Goal: Task Accomplishment & Management: Complete application form

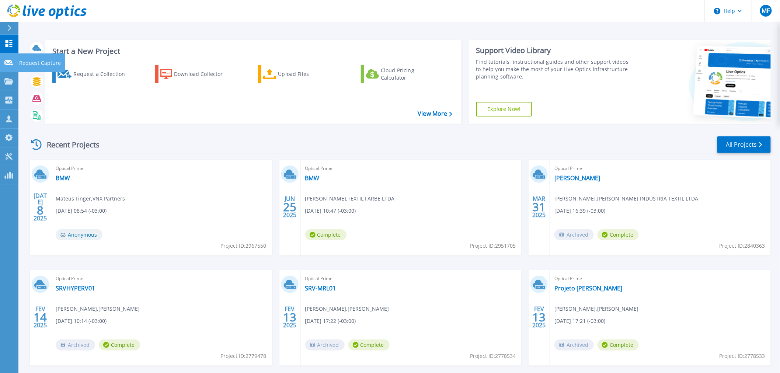
click at [5, 65] on icon at bounding box center [8, 63] width 9 height 6
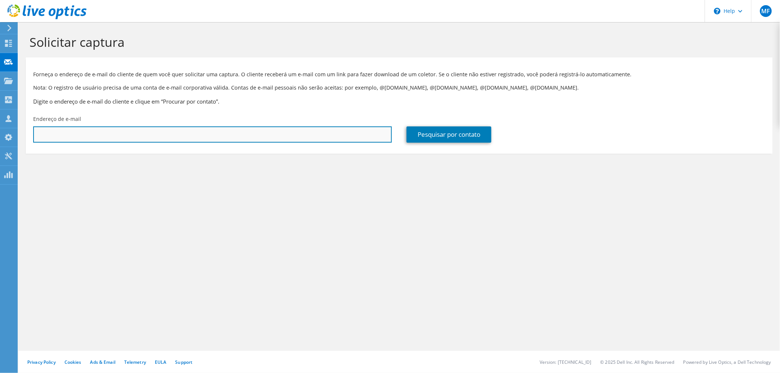
click at [146, 131] on input "text" at bounding box center [212, 134] width 359 height 16
paste input "400088"
click at [146, 131] on input "400088" at bounding box center [212, 134] width 359 height 16
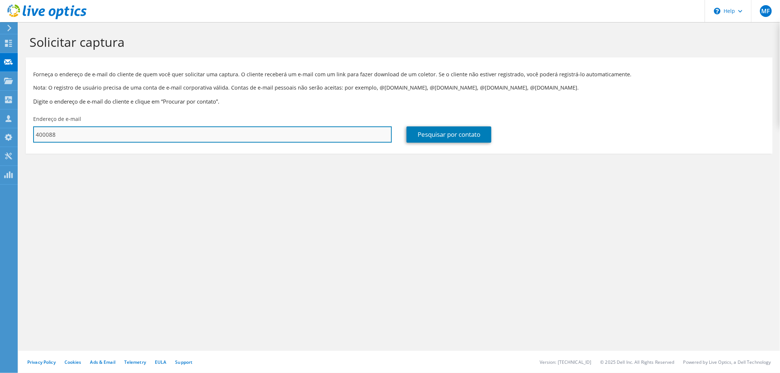
click at [146, 131] on input "400088" at bounding box center [212, 134] width 359 height 16
type input "4"
click at [134, 129] on input "text" at bounding box center [212, 134] width 359 height 16
paste input "[EMAIL_ADDRESS][DOMAIN_NAME]"
type input "[EMAIL_ADDRESS][DOMAIN_NAME]"
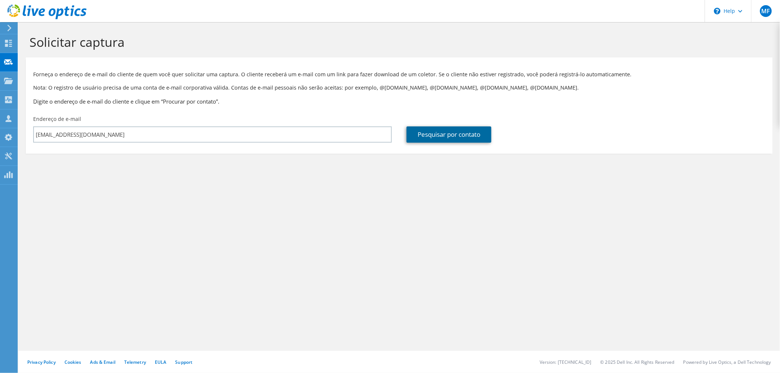
click at [445, 138] on link "Pesquisar por contato" at bounding box center [449, 134] width 85 height 16
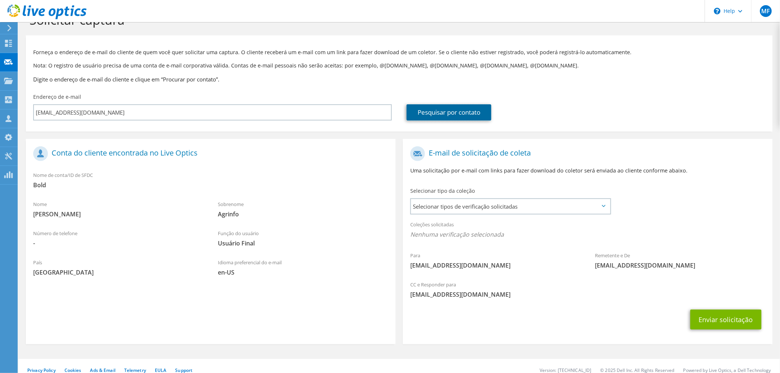
scroll to position [31, 0]
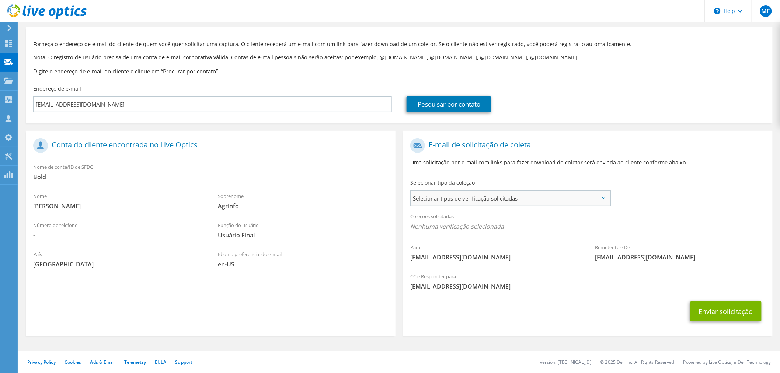
click at [434, 203] on span "Selecionar tipos de verificação solicitadas" at bounding box center [510, 198] width 199 height 15
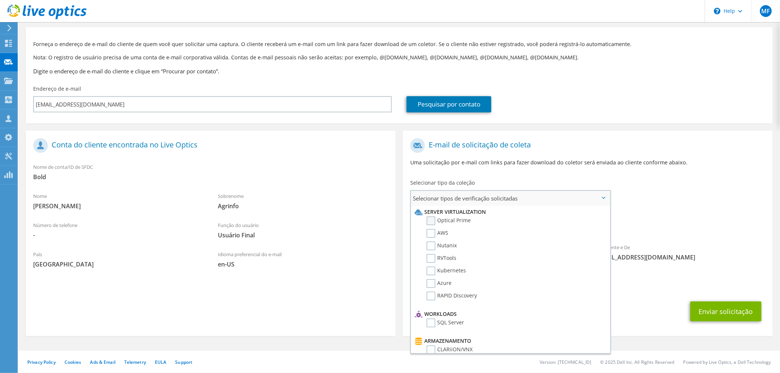
click at [430, 220] on label "Optical Prime" at bounding box center [449, 220] width 44 height 9
click at [0, 0] on input "Optical Prime" at bounding box center [0, 0] width 0 height 0
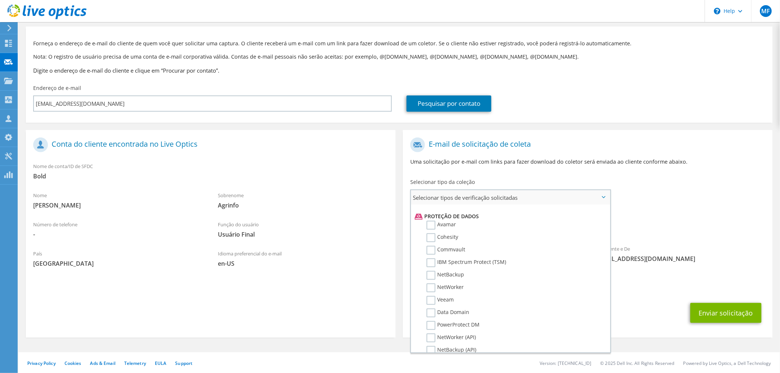
scroll to position [327, 0]
click at [429, 282] on label "Veeam" at bounding box center [440, 286] width 27 height 9
click at [0, 0] on input "Veeam" at bounding box center [0, 0] width 0 height 0
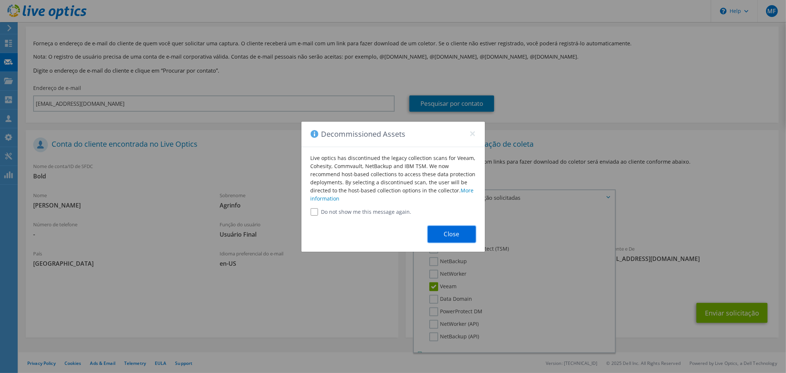
click at [458, 233] on button "Close" at bounding box center [452, 234] width 48 height 17
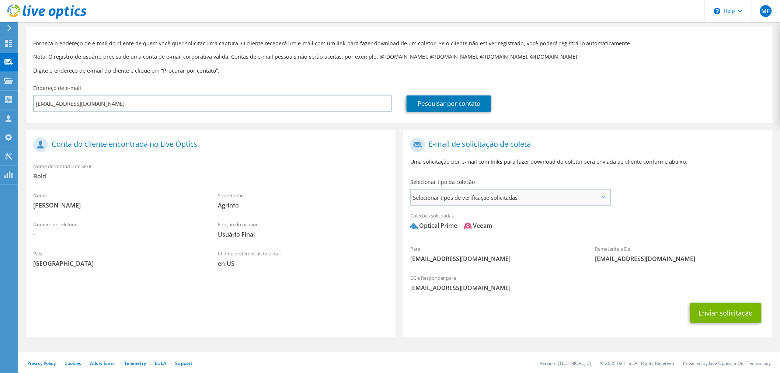
click at [444, 193] on span "Selecionar tipos de verificação solicitadas" at bounding box center [510, 197] width 199 height 15
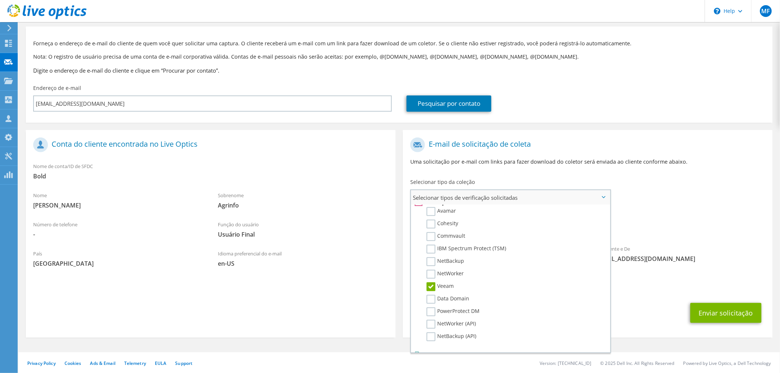
click at [431, 282] on label "Veeam" at bounding box center [440, 286] width 27 height 9
click at [0, 0] on input "Veeam" at bounding box center [0, 0] width 0 height 0
click at [647, 192] on div "Para [EMAIL_ADDRESS][DOMAIN_NAME] Remetente e De [EMAIL_ADDRESS][DOMAIN_NAME]" at bounding box center [588, 202] width 370 height 136
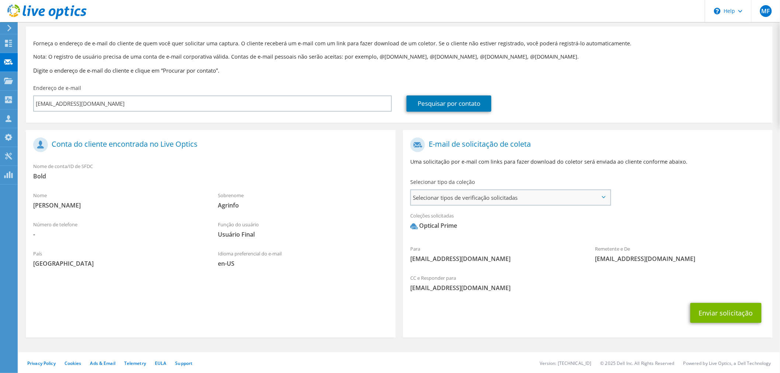
click at [427, 200] on span "Selecionar tipos de verificação solicitadas" at bounding box center [510, 197] width 199 height 15
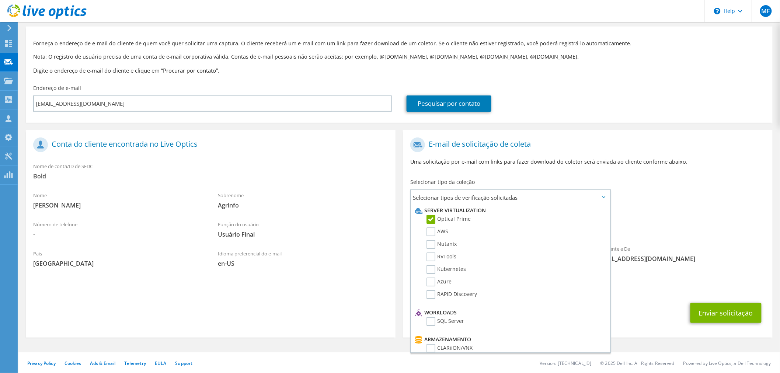
scroll to position [0, 0]
click at [633, 200] on div "Para [EMAIL_ADDRESS][DOMAIN_NAME] Remetente e De [EMAIL_ADDRESS][DOMAIN_NAME]" at bounding box center [588, 202] width 370 height 136
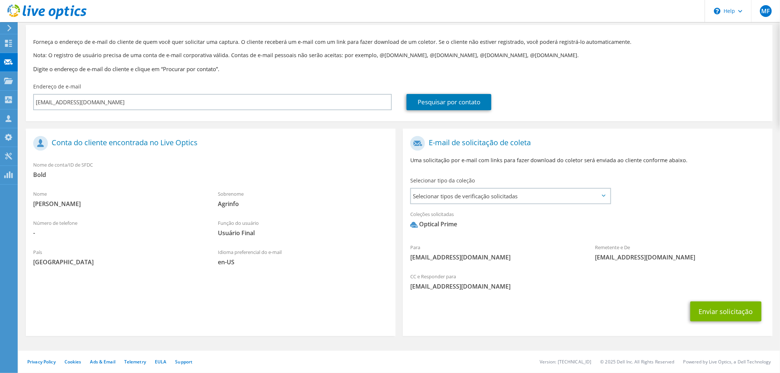
scroll to position [33, 0]
click at [714, 312] on button "Enviar solicitação" at bounding box center [726, 312] width 71 height 20
